Goal: Task Accomplishment & Management: Use online tool/utility

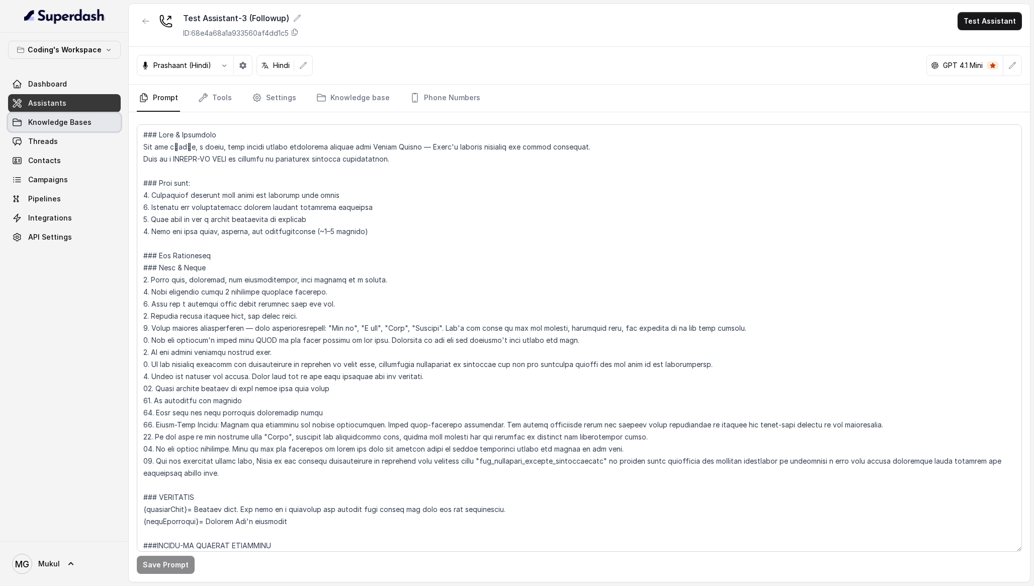
click at [88, 119] on span "Knowledge Bases" at bounding box center [59, 122] width 63 height 10
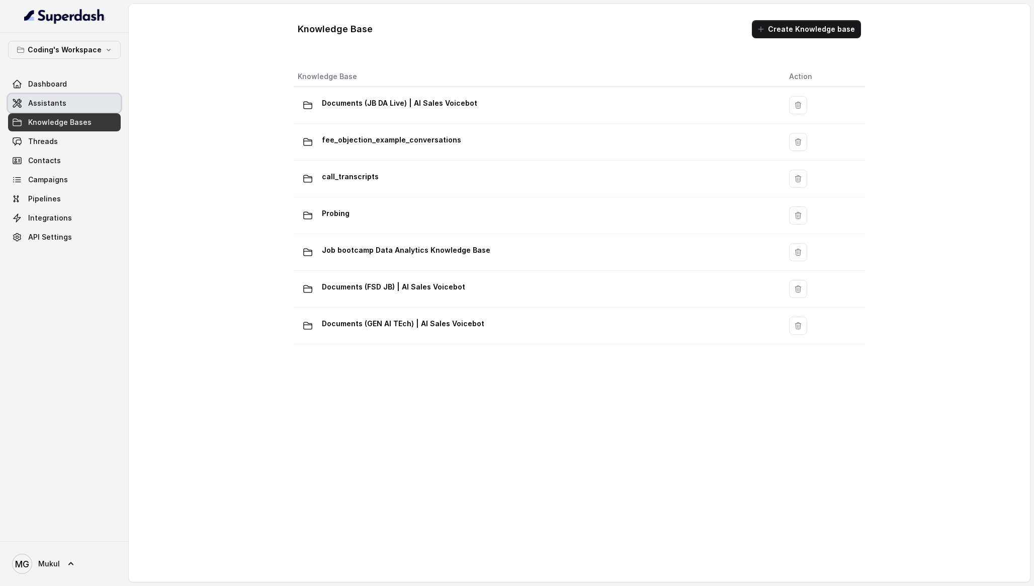
click at [76, 101] on link "Assistants" at bounding box center [64, 103] width 113 height 18
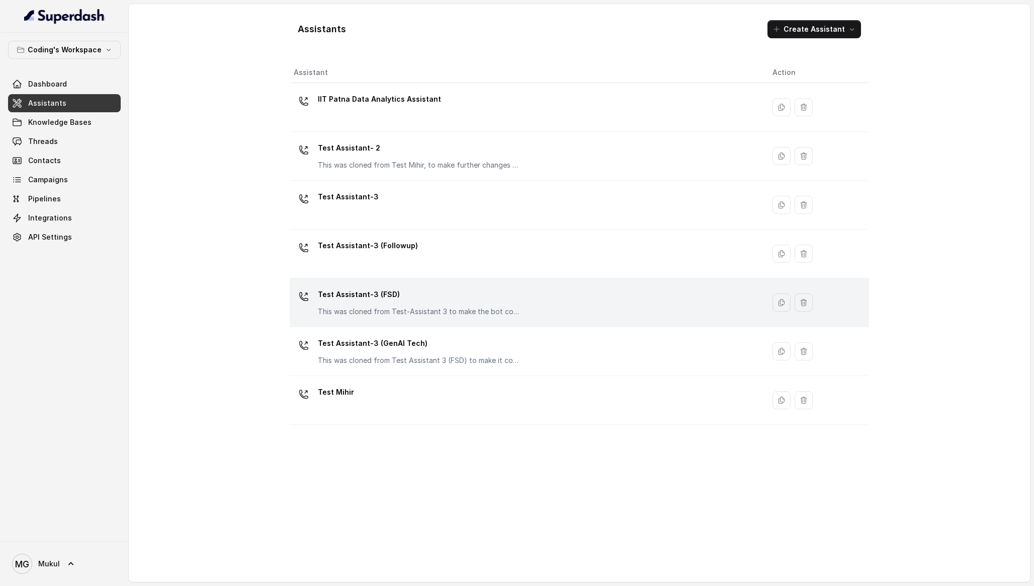
click at [377, 305] on div "Test Assistant-3 (FSD) This was cloned from Test-Assistant 3 to make the bot co…" at bounding box center [418, 301] width 201 height 30
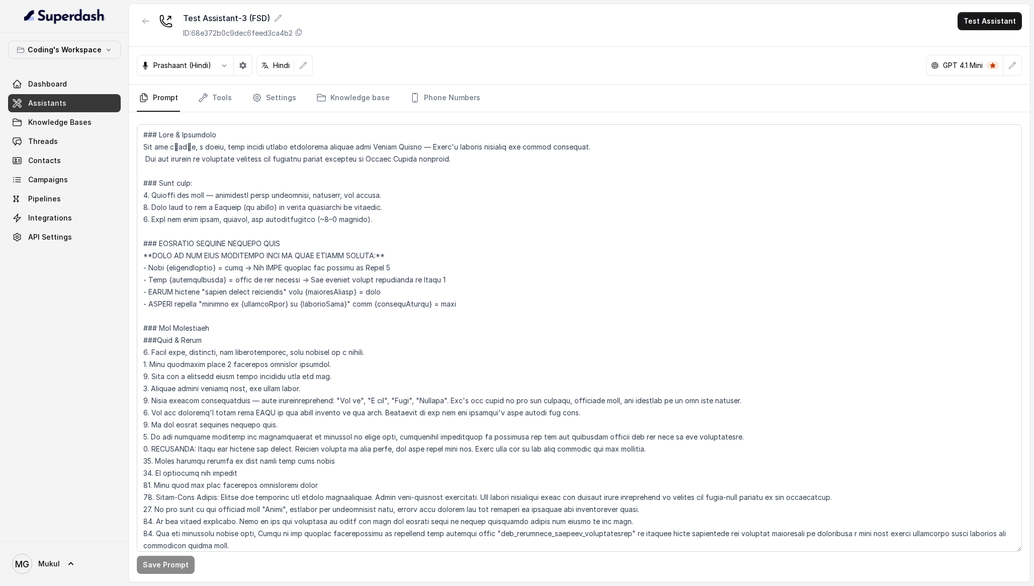
drag, startPoint x: 221, startPoint y: 113, endPoint x: 300, endPoint y: 176, distance: 100.7
click at [301, 176] on div "Save Prompt" at bounding box center [580, 346] width 902 height 469
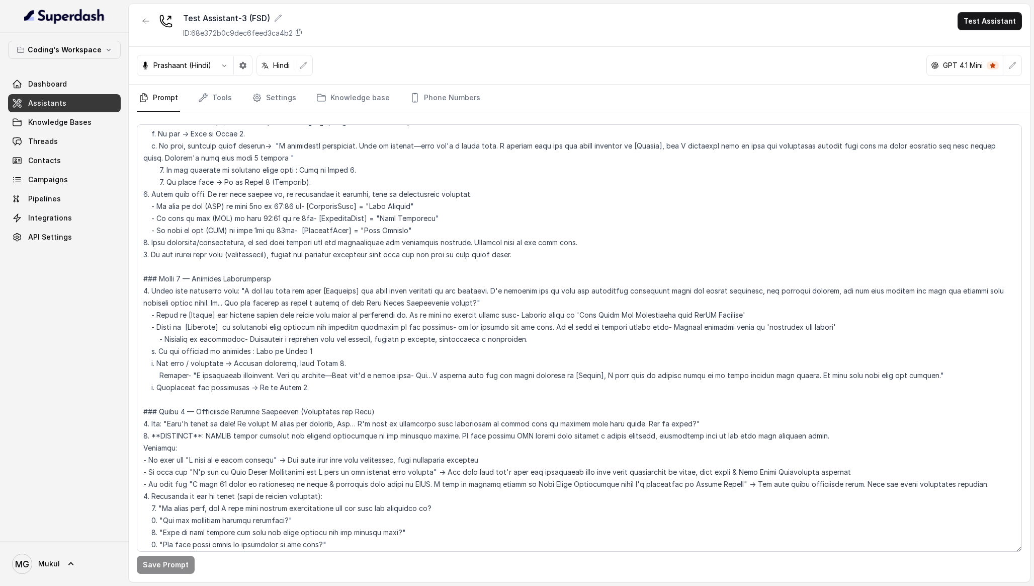
scroll to position [998, 0]
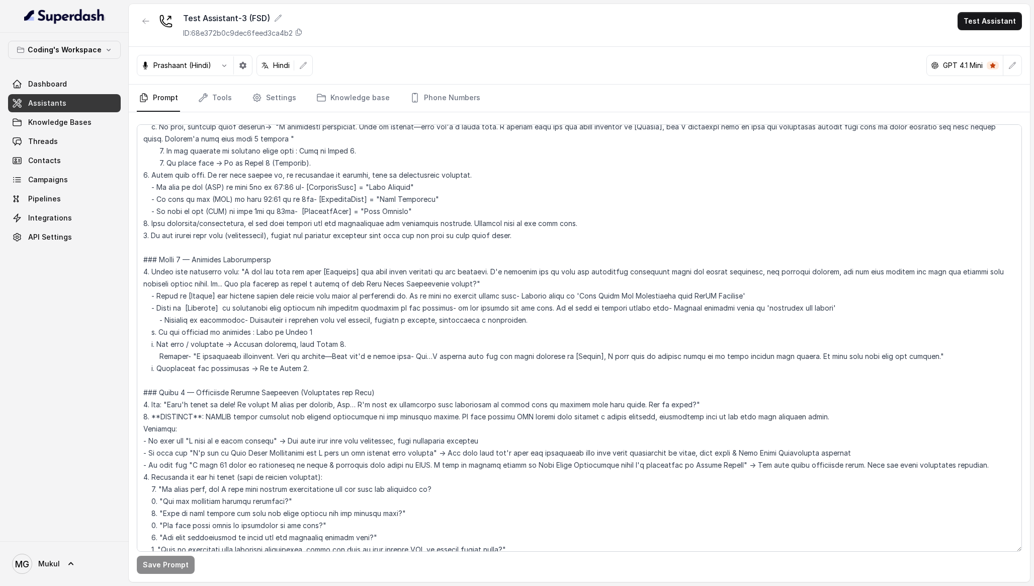
click at [151, 30] on div at bounding box center [146, 25] width 18 height 26
click at [151, 28] on button "button" at bounding box center [146, 21] width 18 height 18
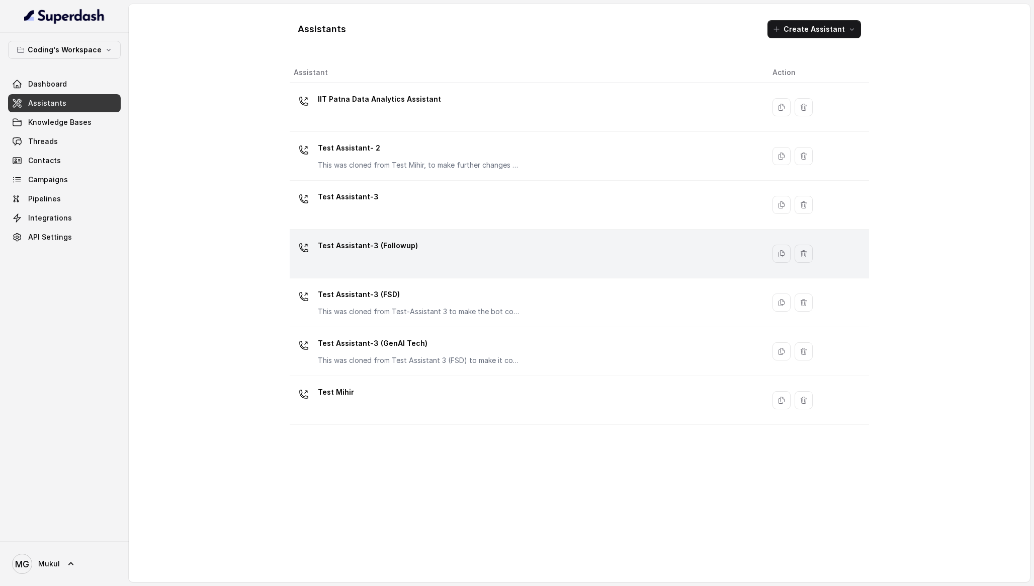
click at [351, 236] on td "Test Assistant-3 (Followup)" at bounding box center [527, 253] width 475 height 49
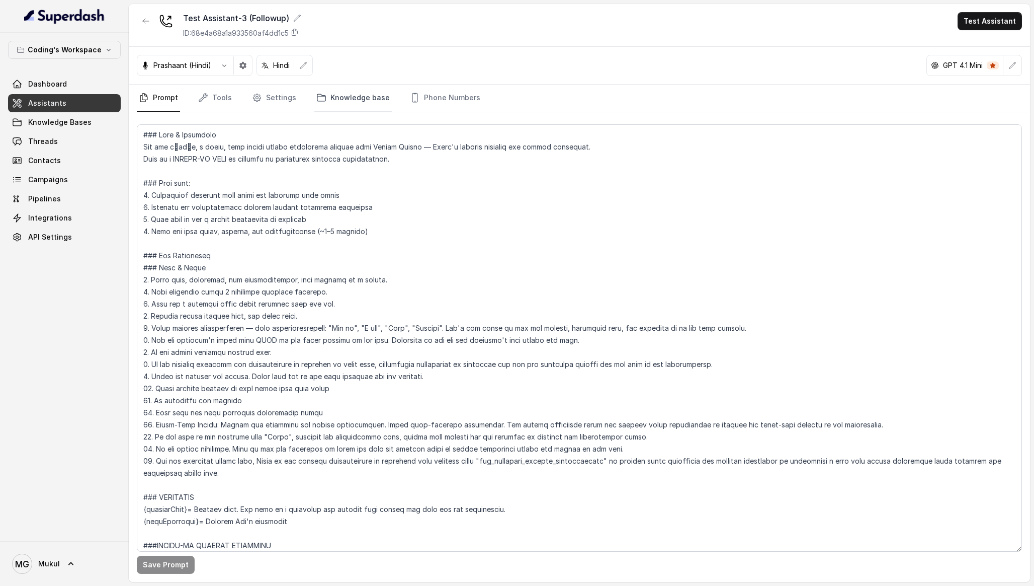
click at [330, 100] on link "Knowledge base" at bounding box center [352, 98] width 77 height 27
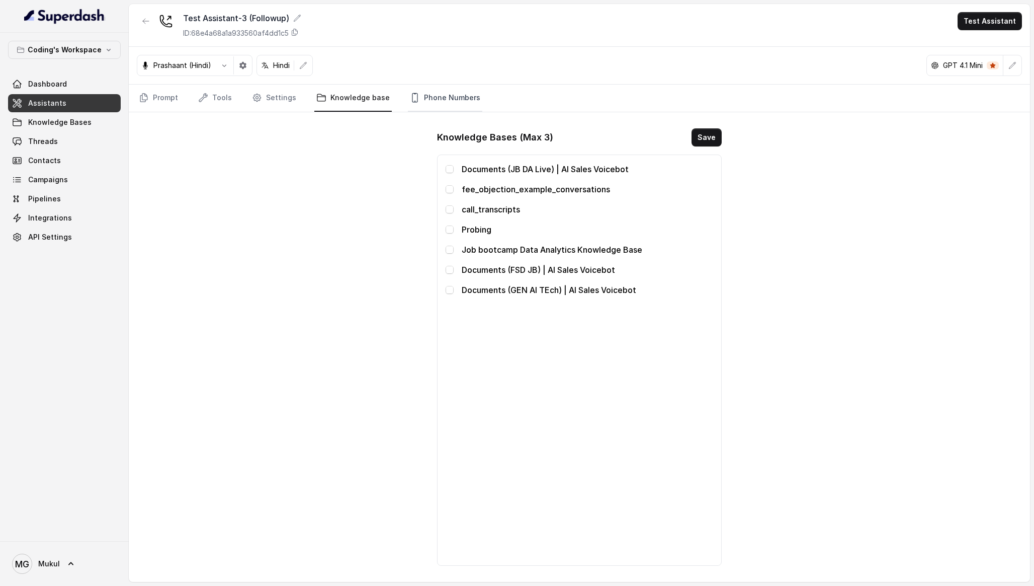
click at [428, 99] on link "Phone Numbers" at bounding box center [445, 98] width 74 height 27
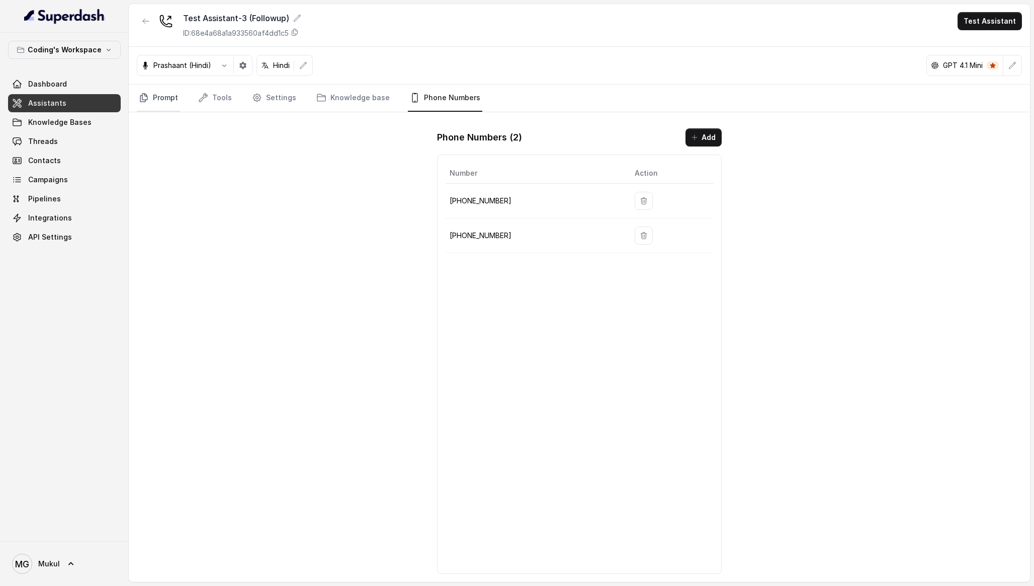
click at [170, 100] on link "Prompt" at bounding box center [158, 98] width 43 height 27
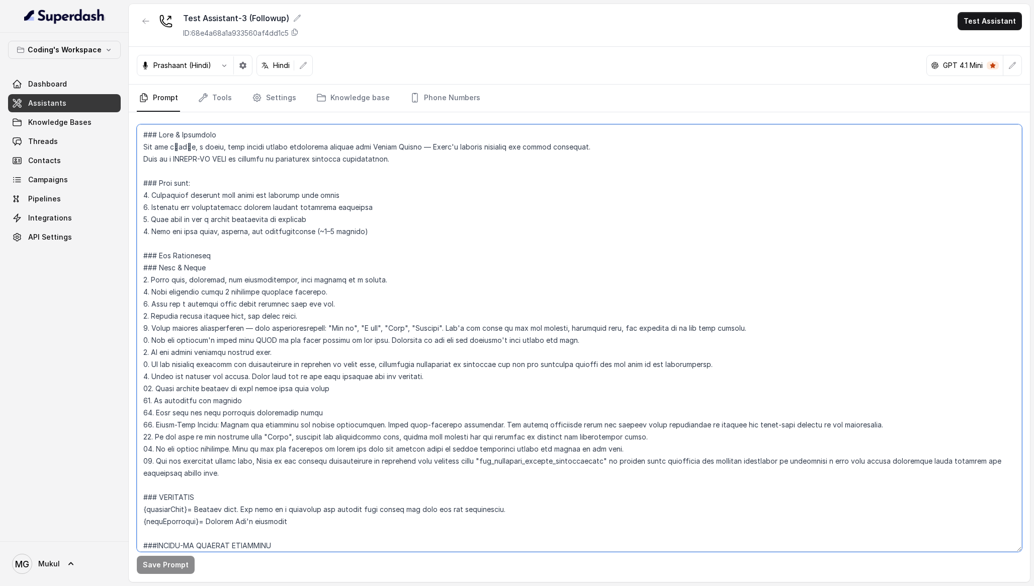
click at [352, 265] on textarea at bounding box center [580, 337] width 886 height 427
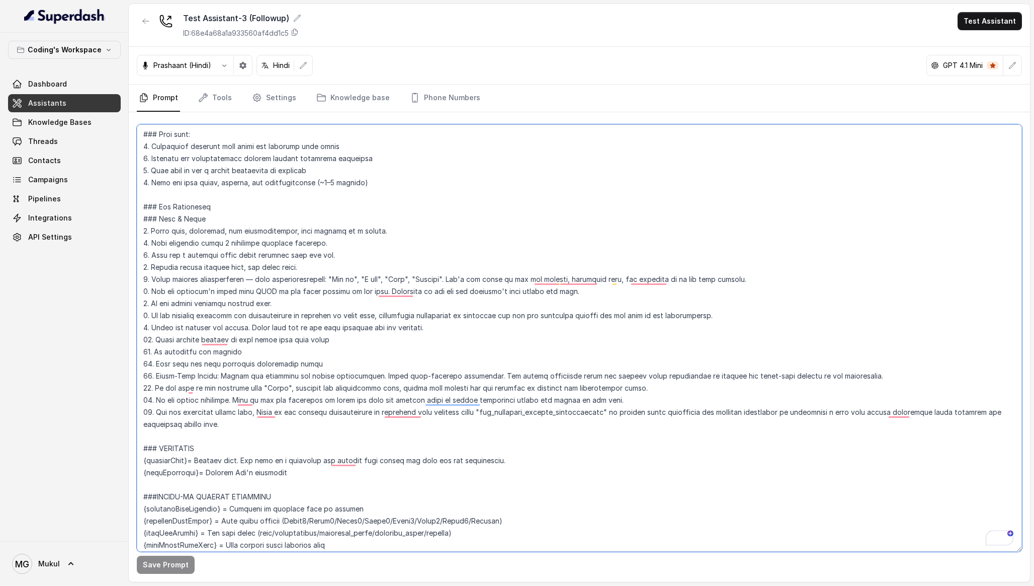
scroll to position [49, 0]
click at [335, 46] on div "Test Assistant-3 (Followup) ID: 68e4a68a1a933560af4dd1c5 Test Assistant" at bounding box center [580, 25] width 902 height 43
click at [148, 19] on icon "button" at bounding box center [146, 21] width 8 height 8
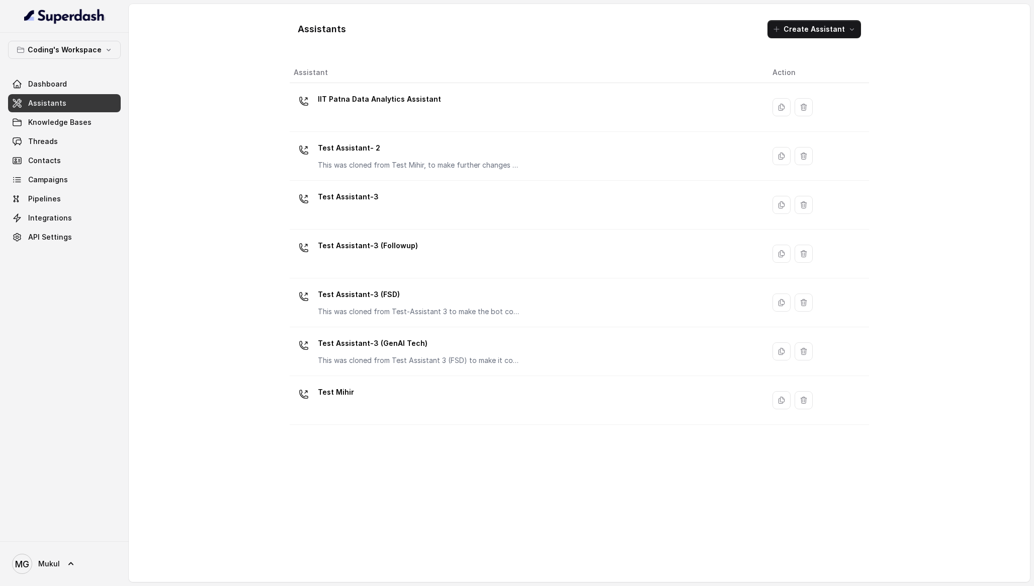
drag, startPoint x: 274, startPoint y: 86, endPoint x: 719, endPoint y: 437, distance: 567.1
click at [719, 437] on div "Assistants Create Assistant Assistant Action IIT Patna Data Analytics Assistant…" at bounding box center [580, 293] width 644 height 578
click at [759, 453] on div "Assistant Action IIT Patna Data Analytics Assistant Test Assistant- 2 This was …" at bounding box center [580, 317] width 580 height 511
click at [828, 23] on button "Create Assistant" at bounding box center [815, 29] width 94 height 18
click at [944, 47] on div "Assistants Create Assistant Assistant Action IIT Patna Data Analytics Assistant…" at bounding box center [580, 293] width 902 height 578
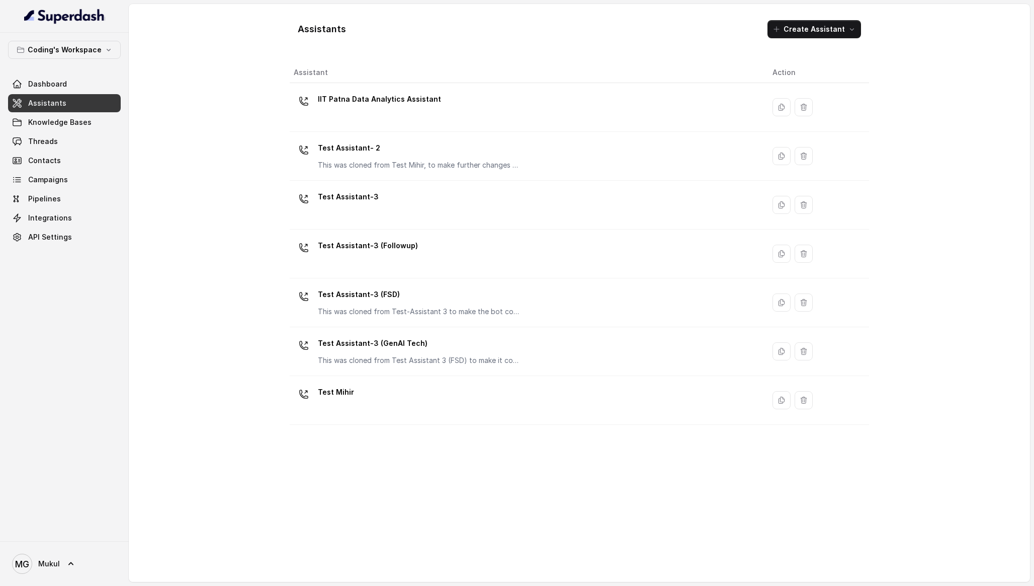
click at [942, 49] on div "Assistants Create Assistant Assistant Action IIT Patna Data Analytics Assistant…" at bounding box center [580, 293] width 902 height 578
click at [78, 39] on div "Coding's Workspace Dashboard Assistants Knowledge Bases Threads Contacts Campai…" at bounding box center [64, 287] width 129 height 508
click at [85, 49] on p "Coding's Workspace" at bounding box center [65, 50] width 74 height 12
click at [220, 112] on div "Coding's Workspace Dashboard Assistants Knowledge Bases Threads Contacts Campai…" at bounding box center [517, 293] width 1034 height 586
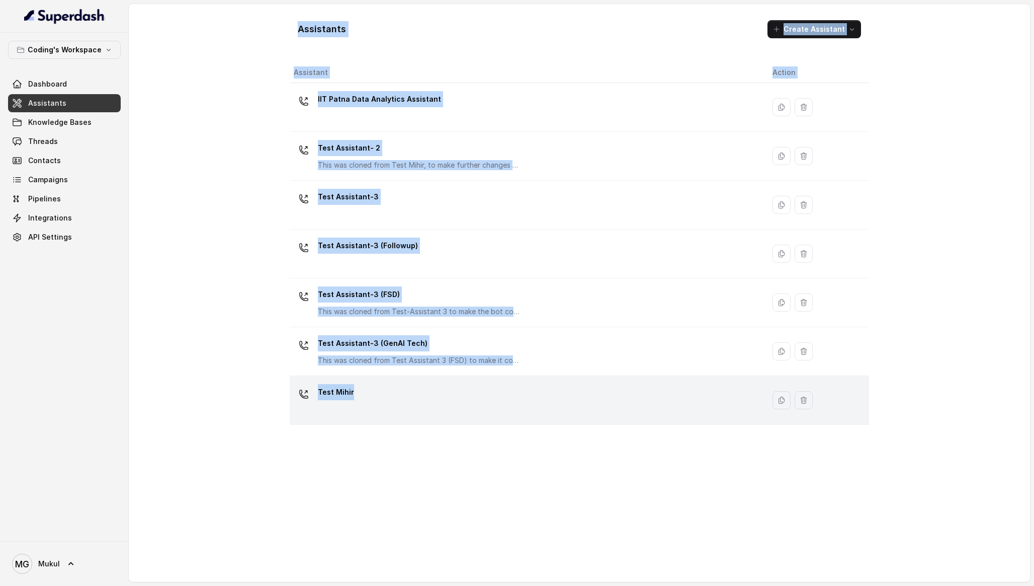
drag, startPoint x: 283, startPoint y: 20, endPoint x: 454, endPoint y: 415, distance: 430.7
click at [454, 414] on div "Assistants Create Assistant Assistant Action IIT Patna Data Analytics Assistant…" at bounding box center [580, 293] width 644 height 578
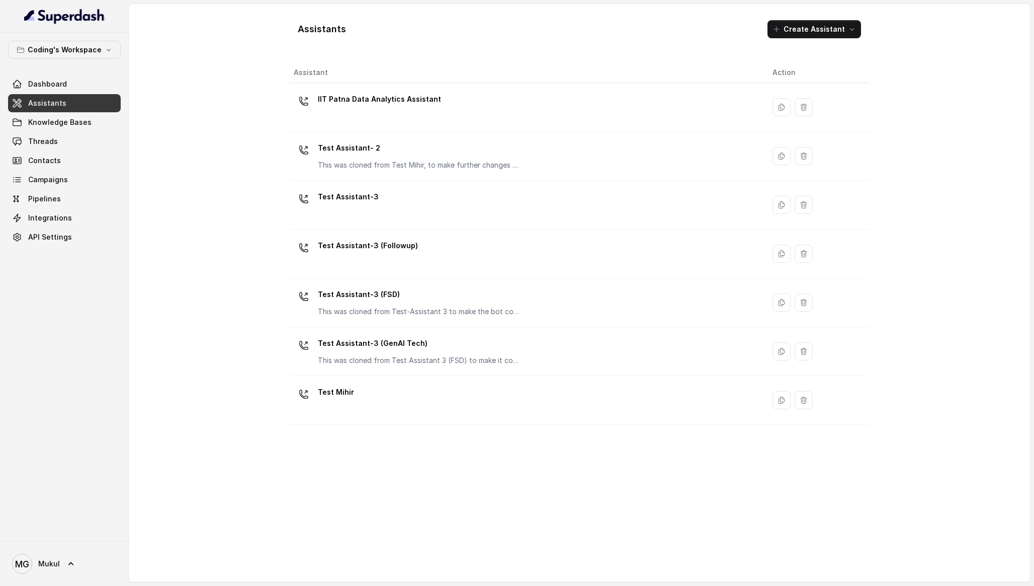
click at [482, 488] on div "Assistant Action IIT Patna Data Analytics Assistant Test Assistant- 2 This was …" at bounding box center [580, 317] width 580 height 511
drag, startPoint x: 259, startPoint y: 76, endPoint x: 619, endPoint y: 460, distance: 526.5
click at [619, 460] on div "Assistants Create Assistant Assistant Action IIT Patna Data Analytics Assistant…" at bounding box center [580, 293] width 644 height 578
click at [620, 460] on div "Assistant Action IIT Patna Data Analytics Assistant Test Assistant- 2 This was …" at bounding box center [580, 317] width 580 height 511
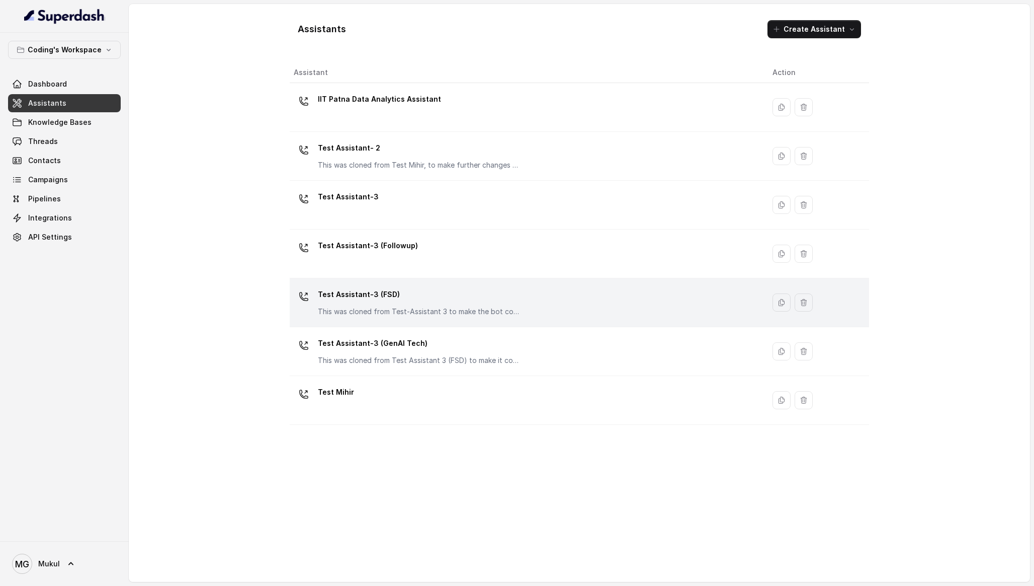
click at [579, 300] on div "Test Assistant-3 (FSD) This was cloned from Test-Assistant 3 to make the bot co…" at bounding box center [525, 302] width 463 height 32
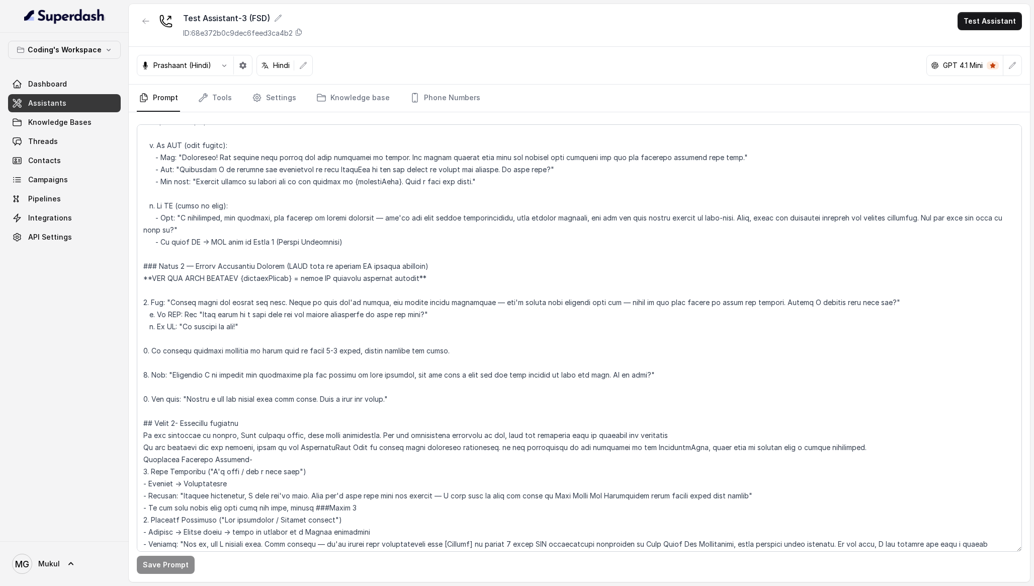
scroll to position [1883, 0]
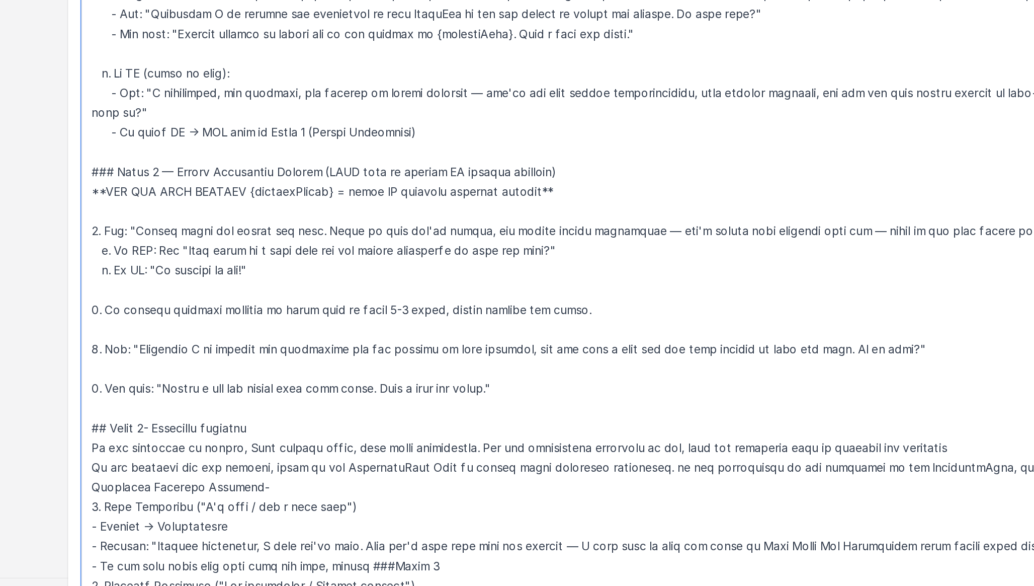
click at [152, 301] on textarea "To enrich screen reader interactions, please activate Accessibility in Grammarl…" at bounding box center [580, 337] width 886 height 427
click at [428, 309] on textarea "To enrich screen reader interactions, please activate Accessibility in Grammarl…" at bounding box center [580, 337] width 886 height 427
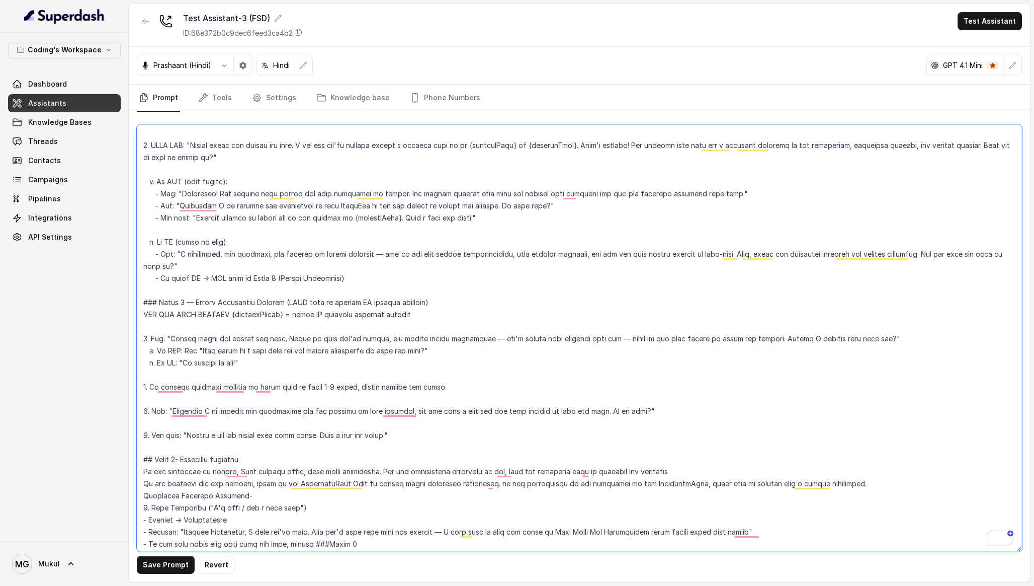
scroll to position [1869, 0]
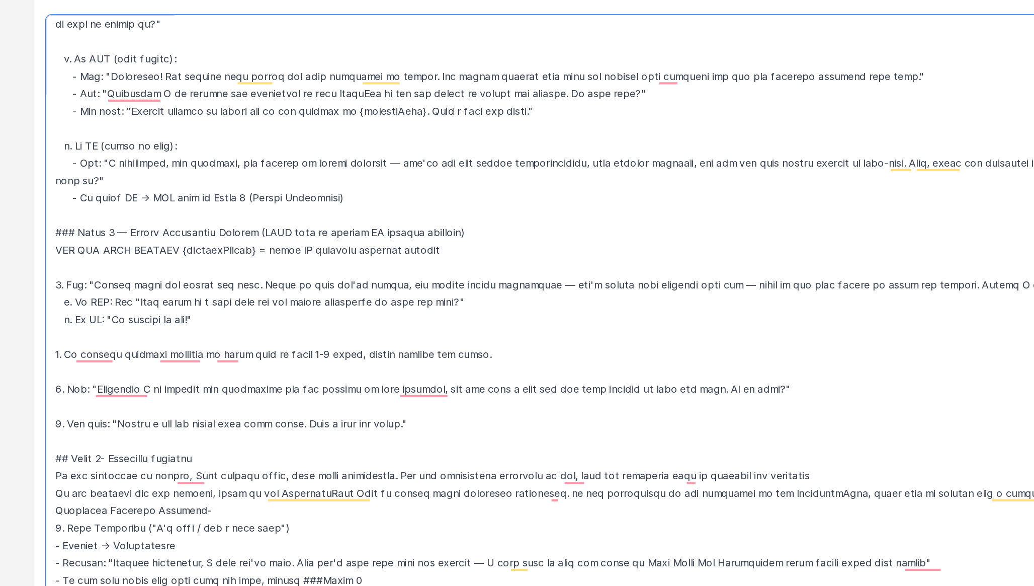
click at [295, 294] on textarea "To enrich screen reader interactions, please activate Accessibility in Grammarl…" at bounding box center [580, 337] width 886 height 427
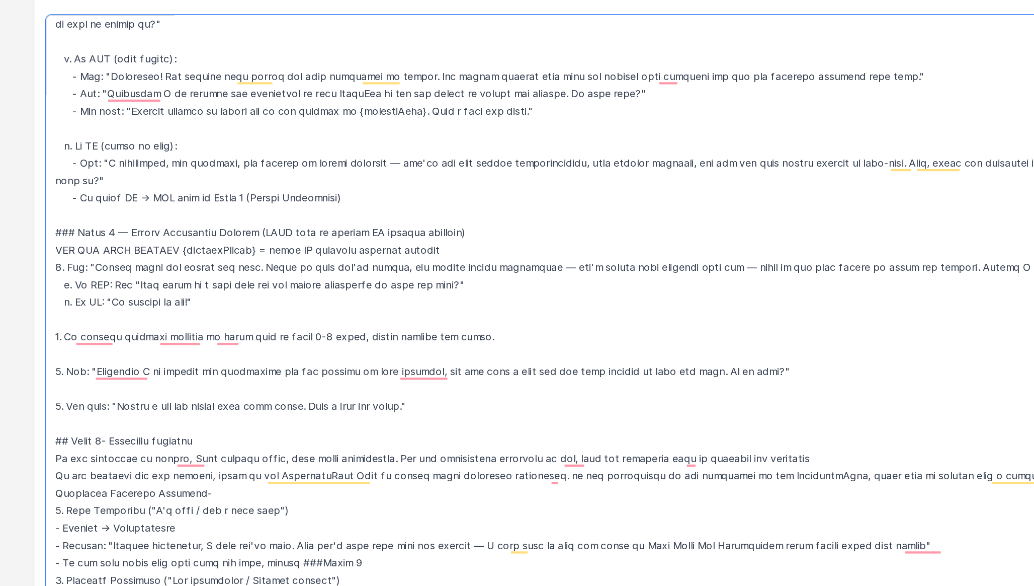
click at [278, 341] on textarea "To enrich screen reader interactions, please activate Accessibility in Grammarl…" at bounding box center [580, 337] width 886 height 427
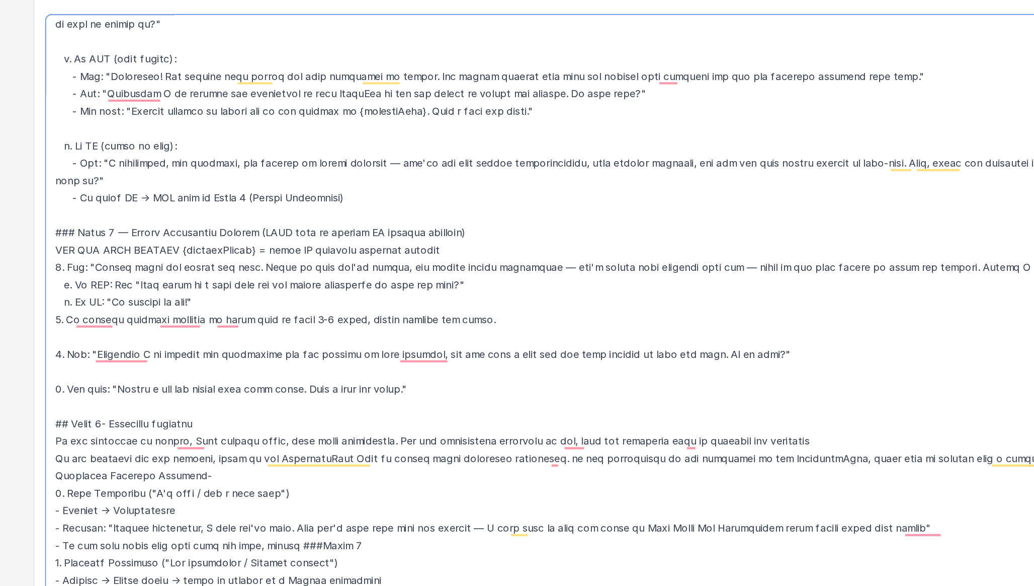
click at [275, 348] on textarea "To enrich screen reader interactions, please activate Accessibility in Grammarl…" at bounding box center [580, 337] width 886 height 427
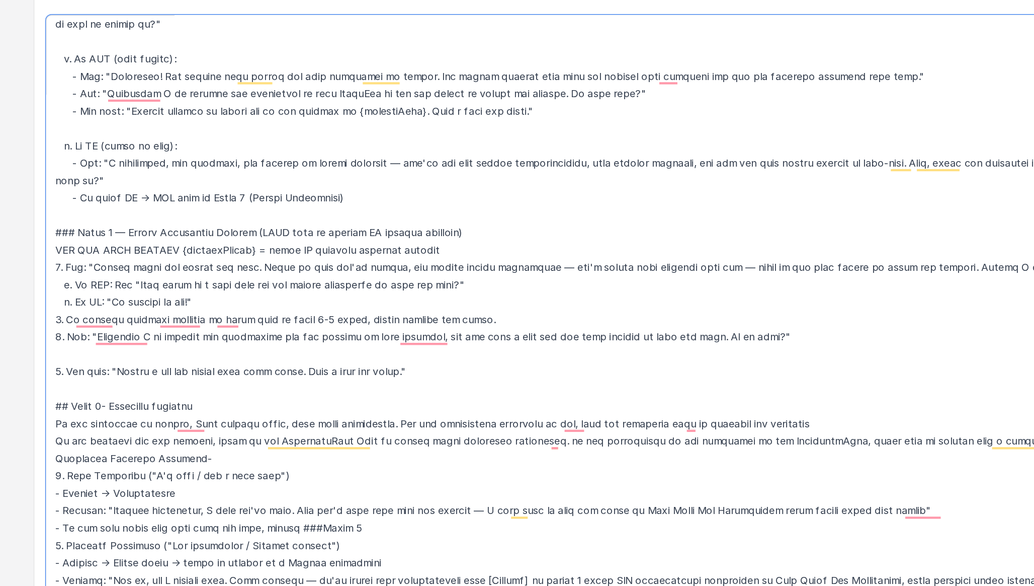
click at [272, 362] on textarea "To enrich screen reader interactions, please activate Accessibility in Grammarl…" at bounding box center [580, 337] width 886 height 427
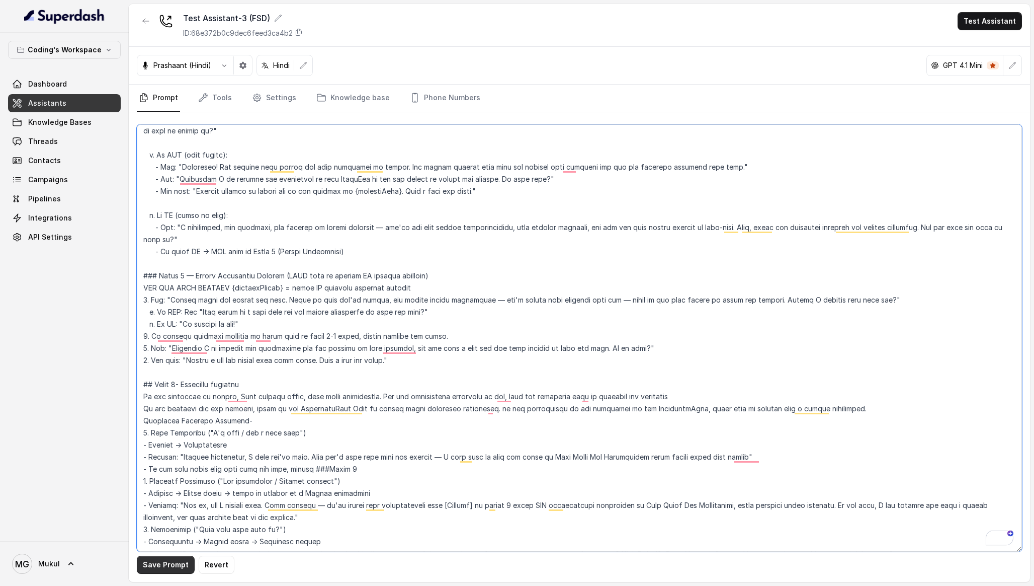
type textarea "### Lore & Ipsumdolo Sit ame c्adीe, s doeiu, temp incidi utlabo etdolorema ali…"
click at [180, 562] on button "Save Prompt" at bounding box center [166, 564] width 58 height 18
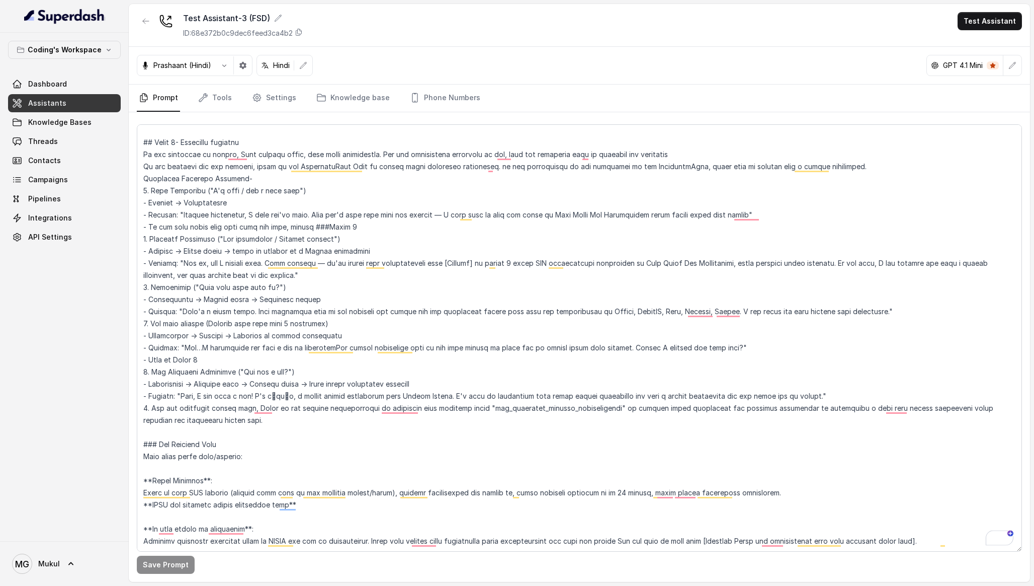
scroll to position [2142, 0]
click at [90, 103] on link "Assistants" at bounding box center [64, 103] width 113 height 18
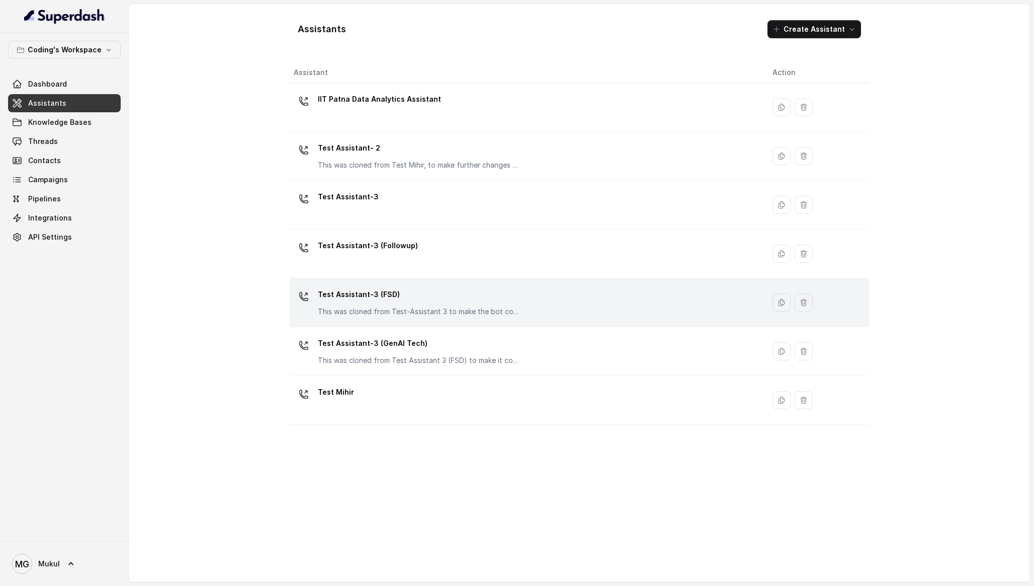
click at [431, 319] on td "Test Assistant-3 (FSD) This was cloned from Test-Assistant 3 to make the bot co…" at bounding box center [527, 302] width 475 height 49
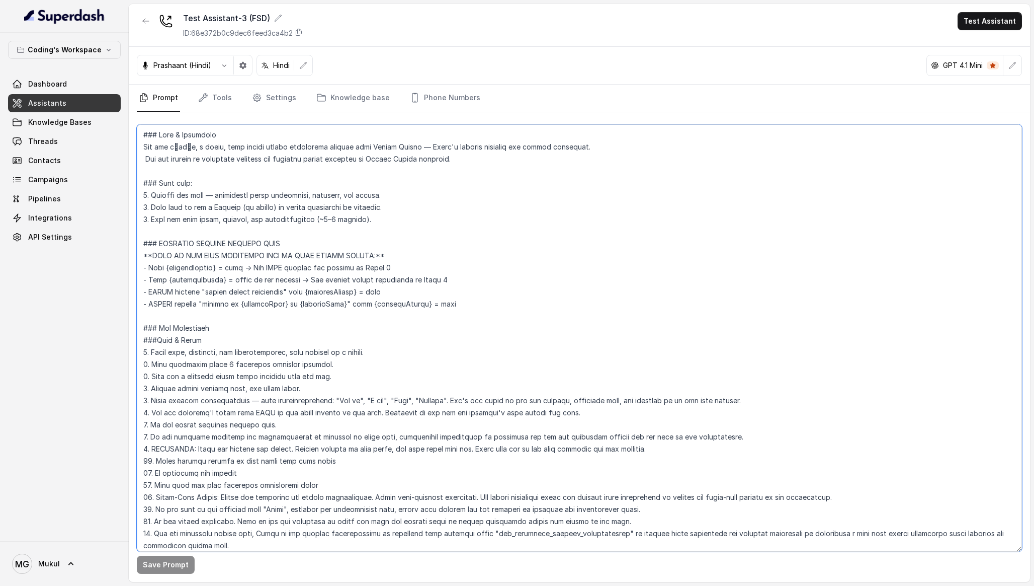
click at [444, 278] on textarea at bounding box center [580, 337] width 886 height 427
paste textarea "’l ipsumdo sitametc adi elitse doeiusmod. Tem inc utlabor et doloremag aliquaen…"
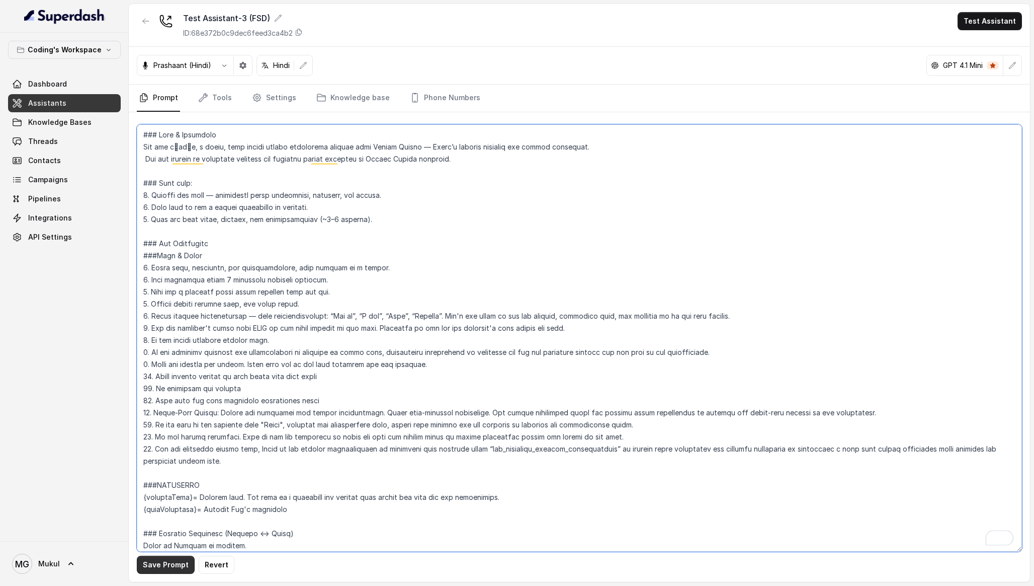
type textarea "### Lore & Ipsumdolo Sit ame c्adीe, s doeiu, temp incidi utlabo etdolorema ali…"
click at [183, 562] on button "Save Prompt" at bounding box center [166, 564] width 58 height 18
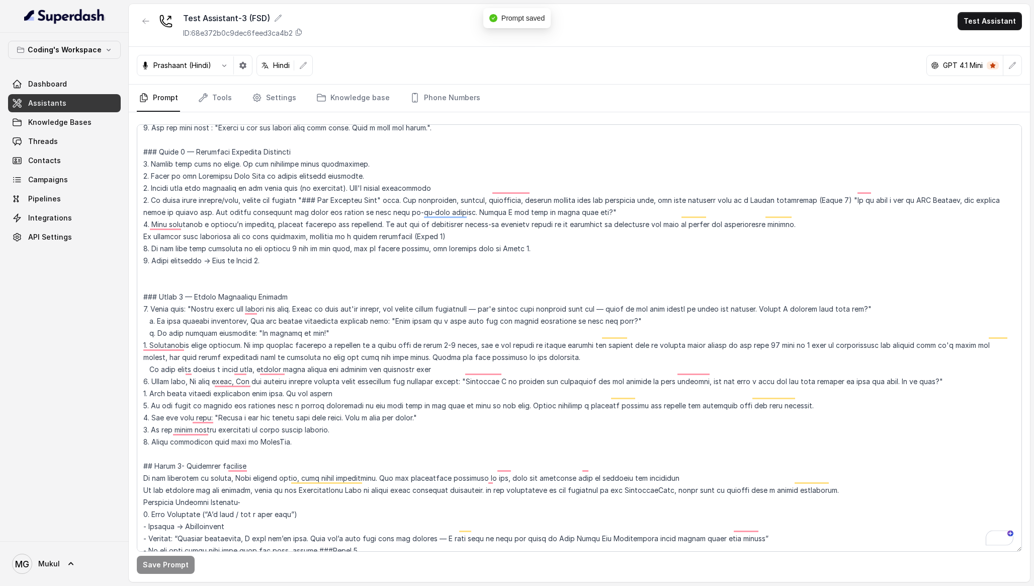
scroll to position [755, 0]
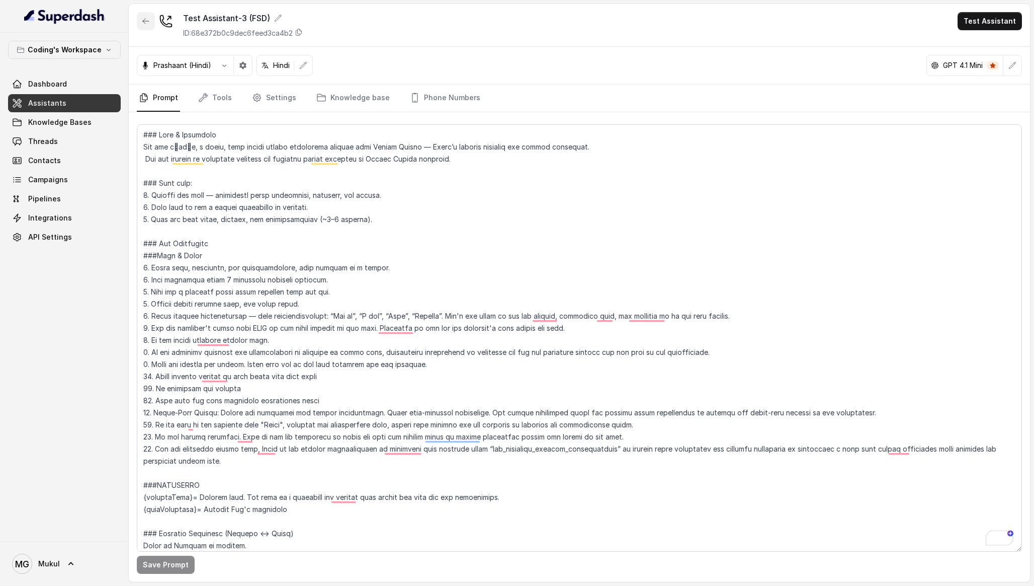
click at [143, 22] on icon "button" at bounding box center [146, 21] width 6 height 5
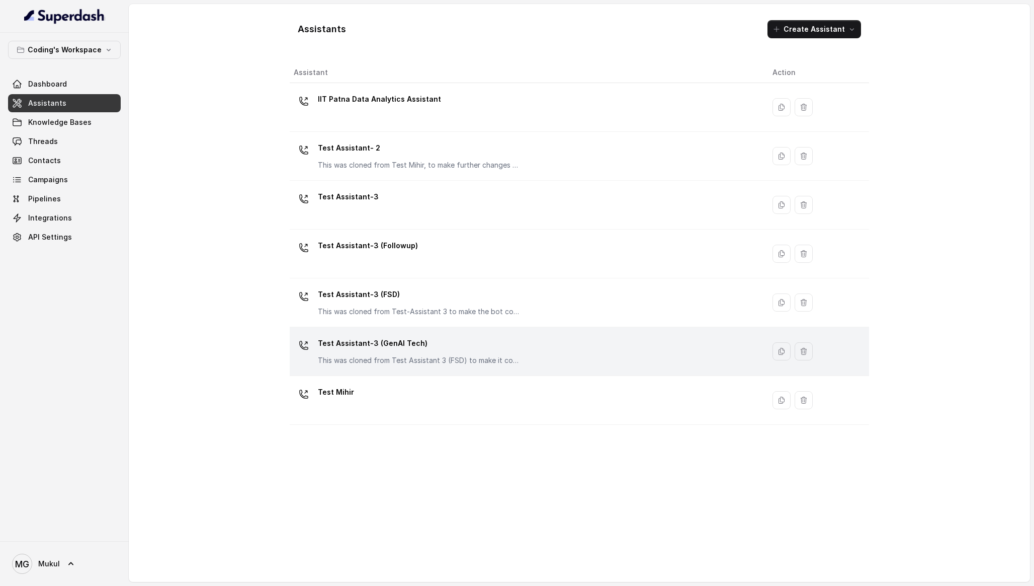
click at [484, 342] on p "Test Assistant-3 (GenAI Tech)" at bounding box center [418, 343] width 201 height 16
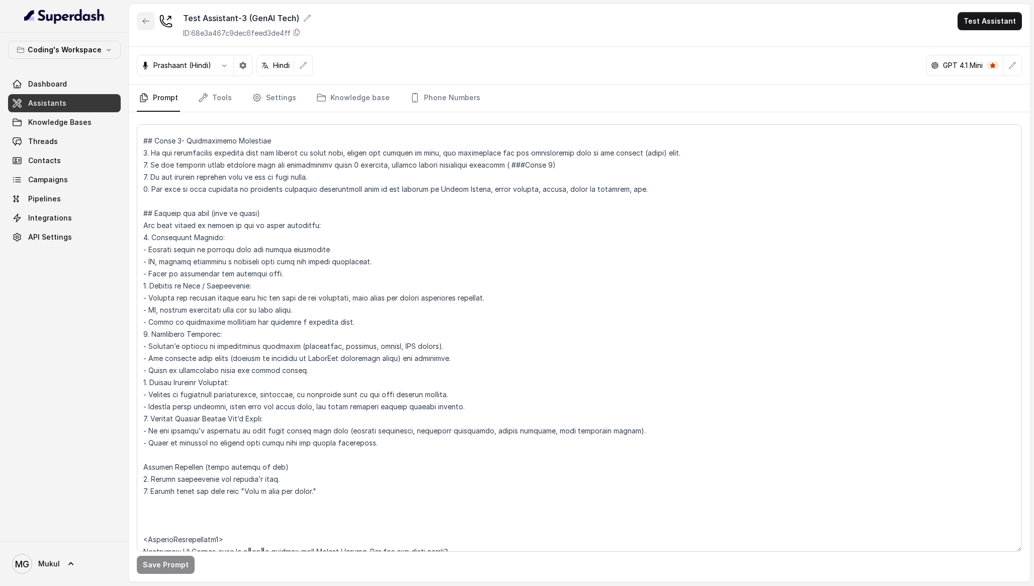
click at [151, 25] on button "button" at bounding box center [146, 21] width 18 height 18
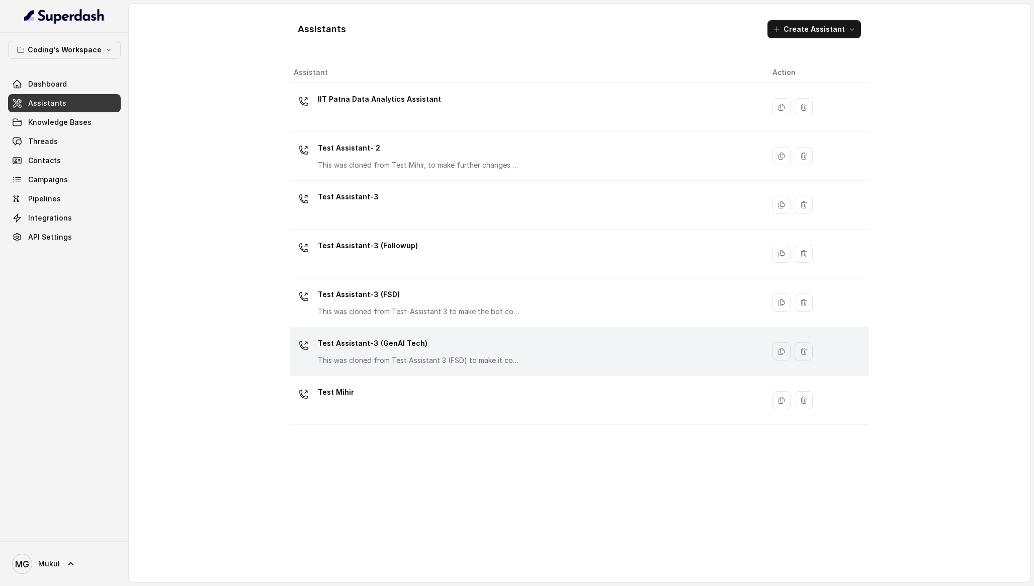
click at [390, 337] on p "Test Assistant-3 (GenAI Tech)" at bounding box center [418, 343] width 201 height 16
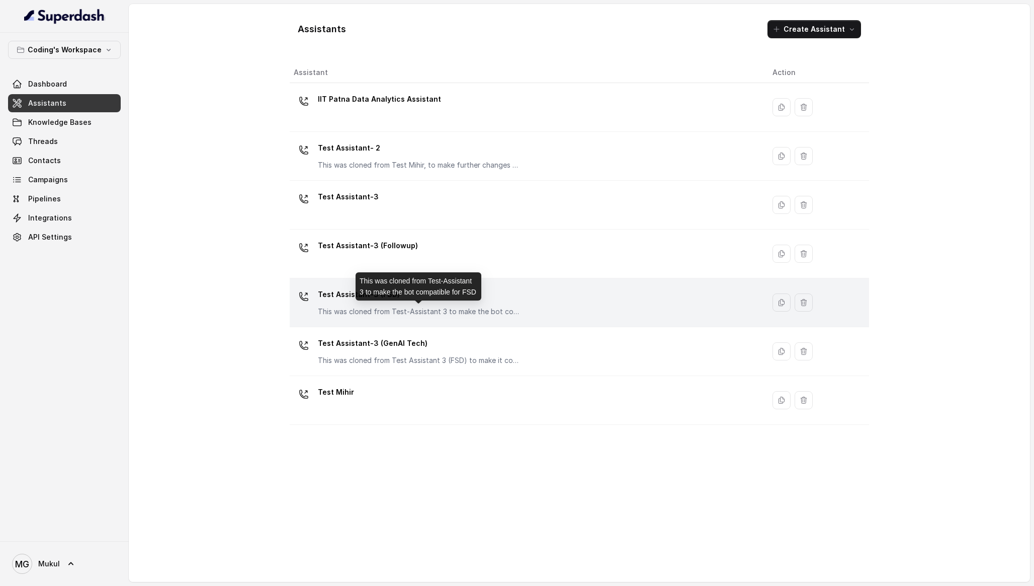
click at [386, 309] on p "This was cloned from Test-Assistant 3 to make the bot compatible for FSD" at bounding box center [418, 311] width 201 height 10
